Goal: Transaction & Acquisition: Book appointment/travel/reservation

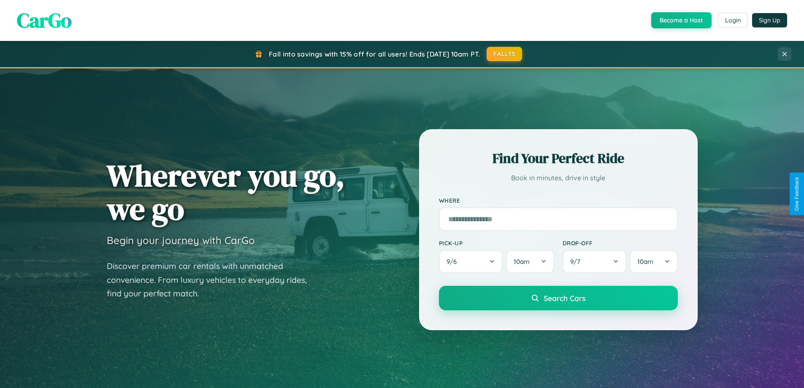
scroll to position [581, 0]
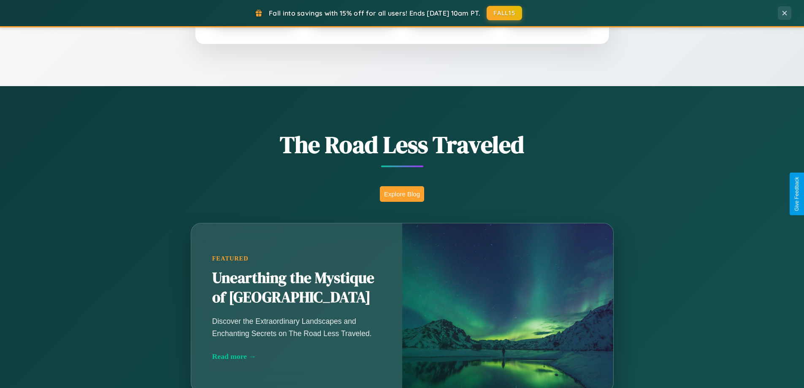
click at [402, 194] on button "Explore Blog" at bounding box center [402, 194] width 44 height 16
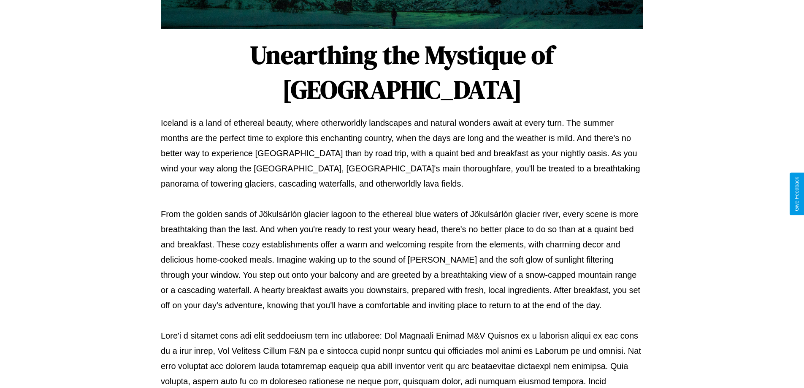
scroll to position [273, 0]
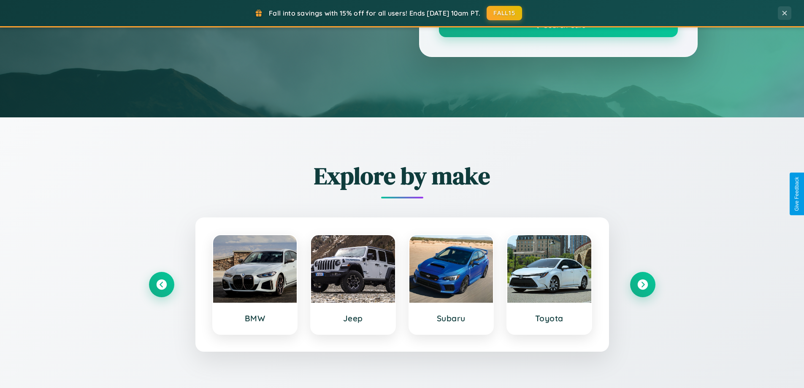
scroll to position [581, 0]
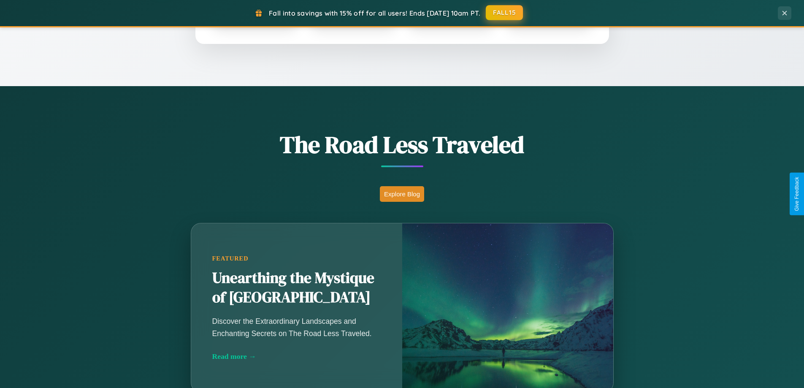
click at [505, 13] on button "FALL15" at bounding box center [504, 12] width 37 height 15
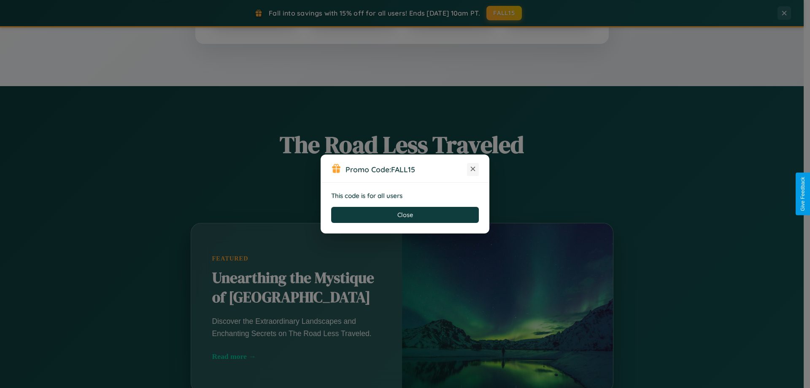
click at [473, 169] on icon at bounding box center [473, 169] width 8 height 8
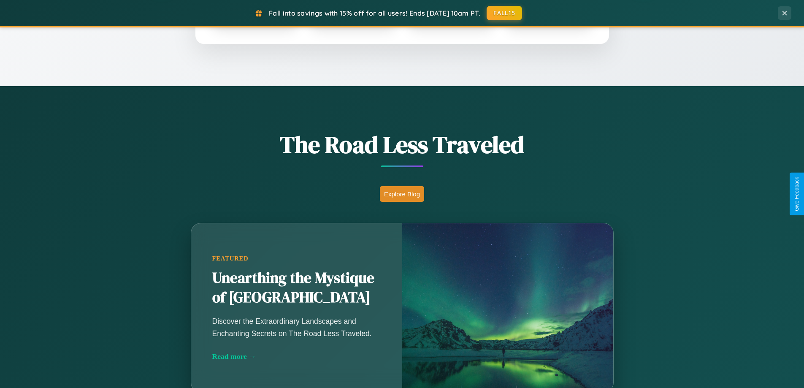
scroll to position [989, 0]
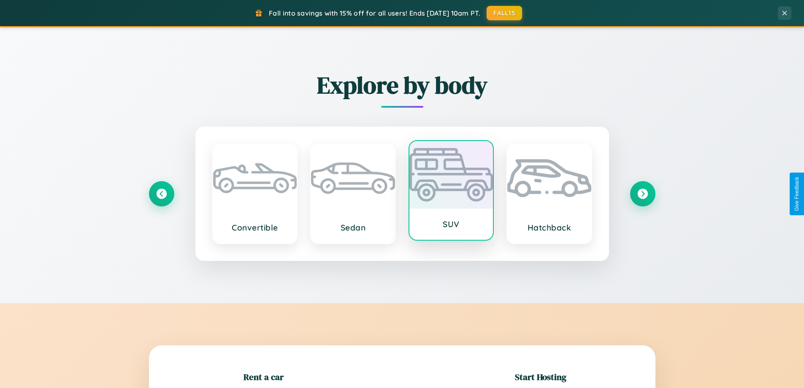
click at [451, 190] on div at bounding box center [451, 175] width 84 height 68
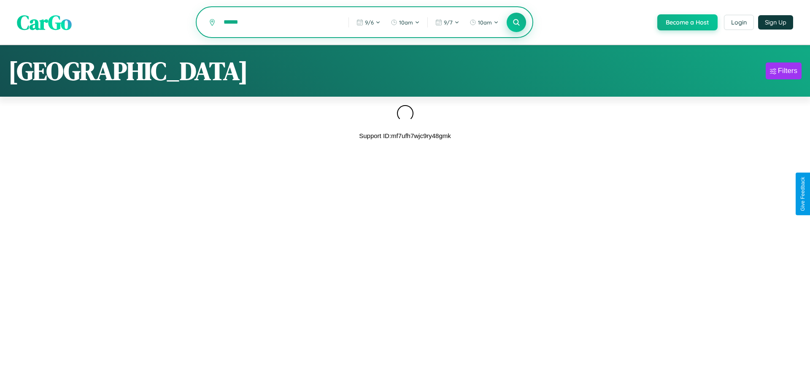
type input "******"
click at [516, 23] on icon at bounding box center [516, 22] width 8 height 8
